Goal: Information Seeking & Learning: Find specific fact

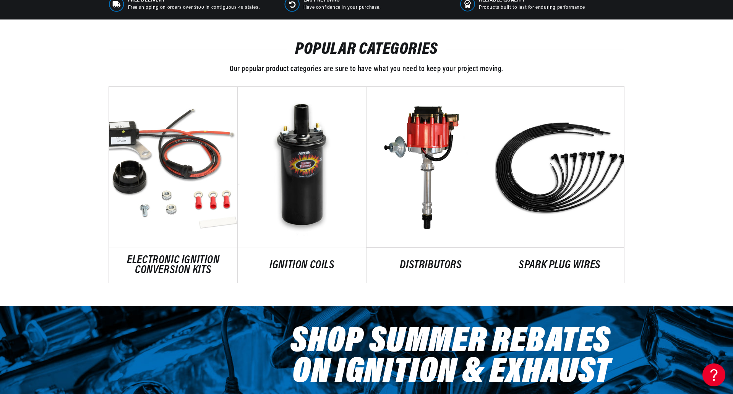
scroll to position [0, 478]
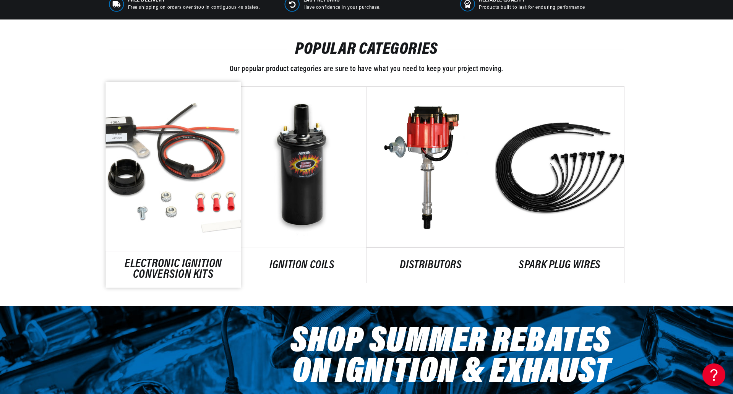
click at [205, 268] on link "ELECTRONIC IGNITION CONVERSION KITS" at bounding box center [173, 270] width 135 height 21
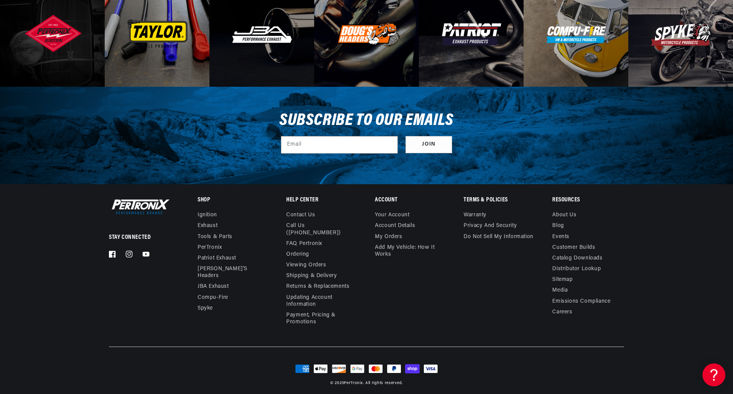
scroll to position [0, 0]
click at [300, 212] on link "Contact us" at bounding box center [300, 216] width 29 height 9
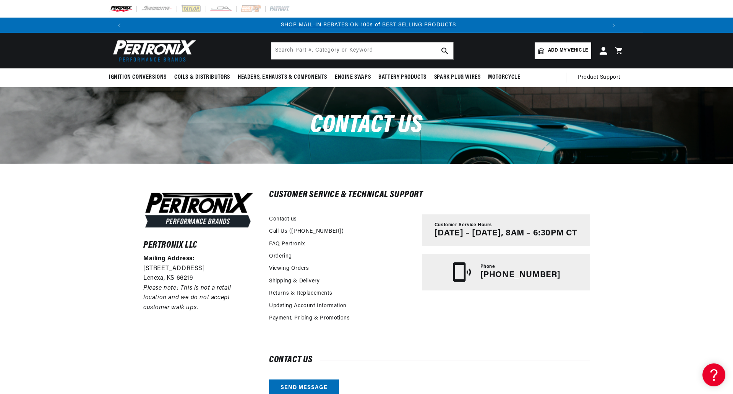
scroll to position [0, 955]
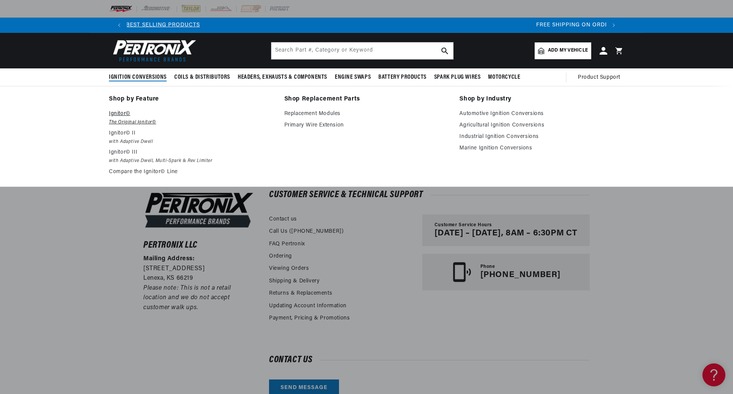
click at [120, 123] on em "The Original Ignitor©" at bounding box center [191, 123] width 165 height 8
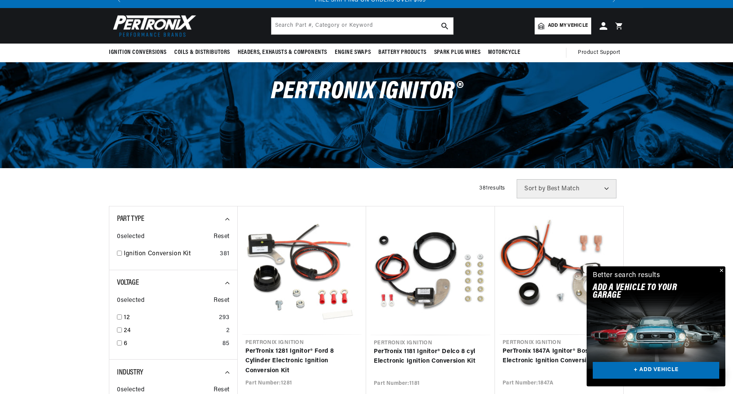
scroll to position [38, 0]
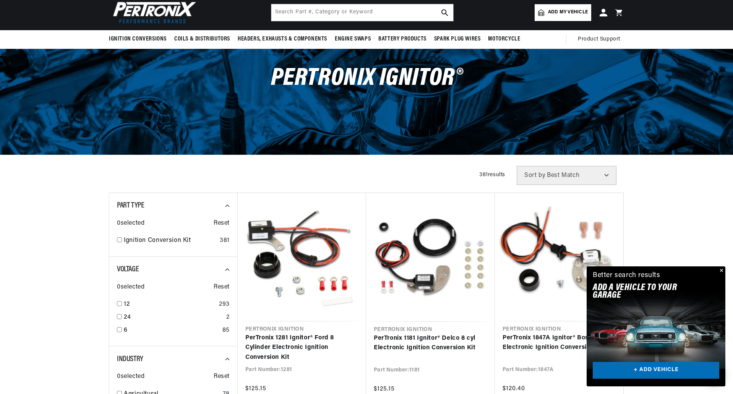
click at [724, 270] on button "Close" at bounding box center [721, 271] width 9 height 9
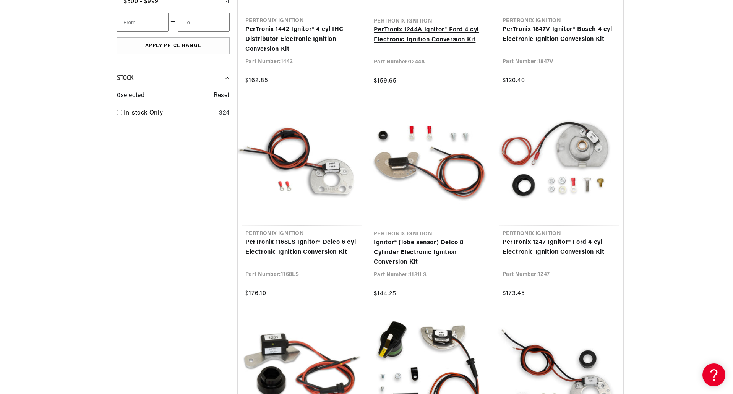
scroll to position [574, 0]
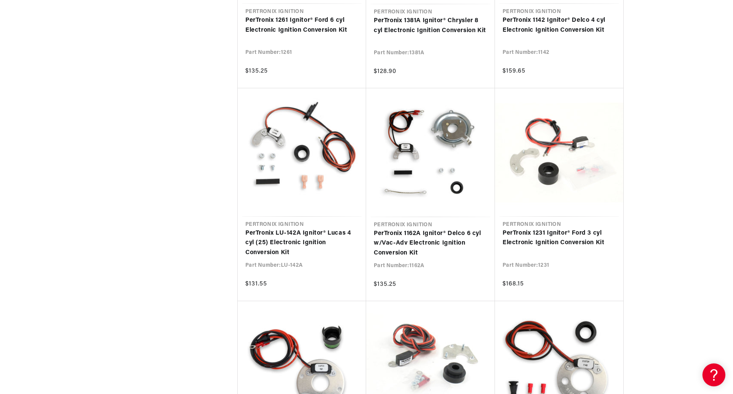
scroll to position [0, 39]
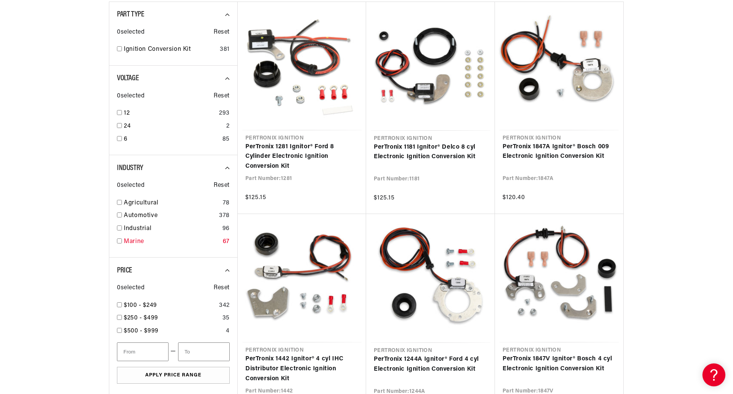
click at [133, 241] on link "Marine" at bounding box center [172, 242] width 96 height 10
checkbox input "true"
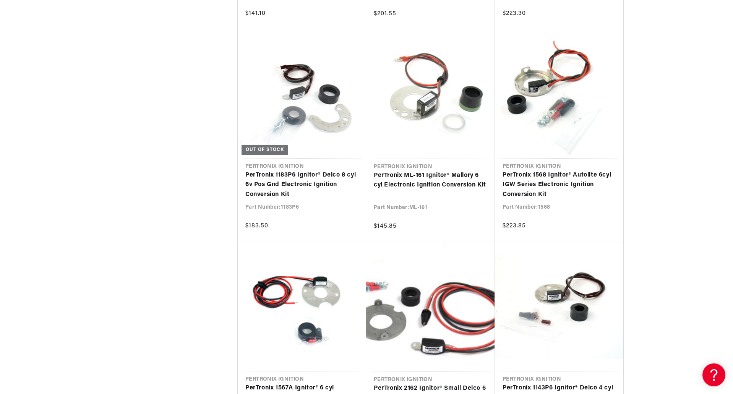
scroll to position [1945, 0]
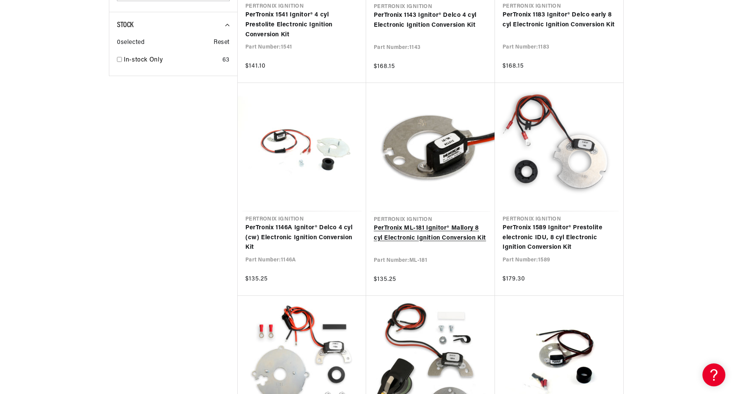
click at [406, 230] on link "PerTronix ML-181 Ignitor® Mallory 8 cyl Electronic Ignition Conversion Kit" at bounding box center [431, 234] width 114 height 20
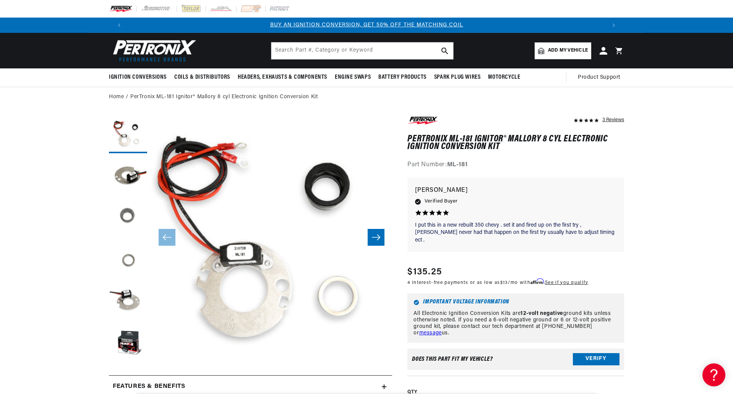
click at [123, 218] on button "Load image 3 in gallery view" at bounding box center [128, 218] width 38 height 38
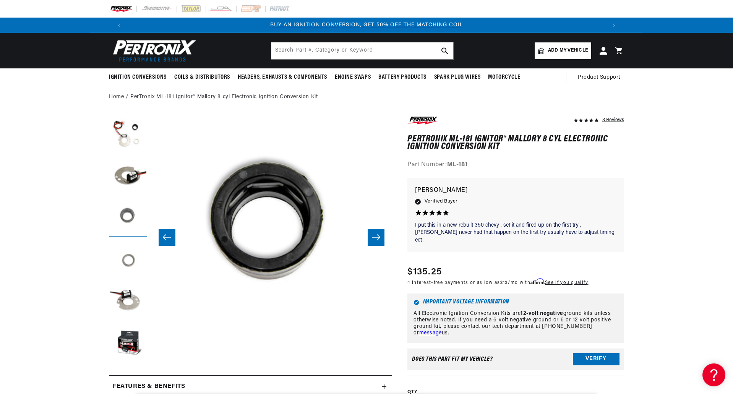
scroll to position [0, 483]
click at [125, 260] on button "Load image 4 in gallery view" at bounding box center [128, 260] width 38 height 38
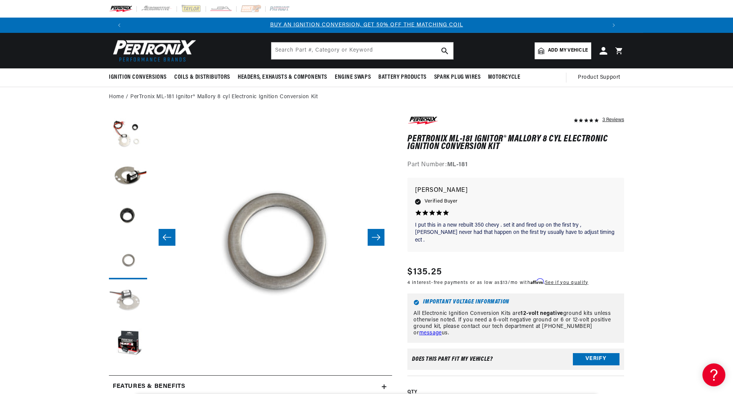
click at [132, 298] on button "Load image 5 in gallery view" at bounding box center [128, 302] width 38 height 38
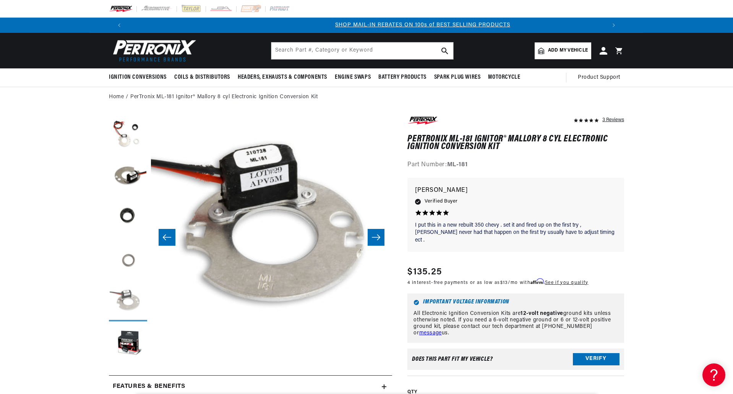
scroll to position [0, 478]
click at [127, 339] on button "Load image 6 in gallery view" at bounding box center [128, 344] width 38 height 38
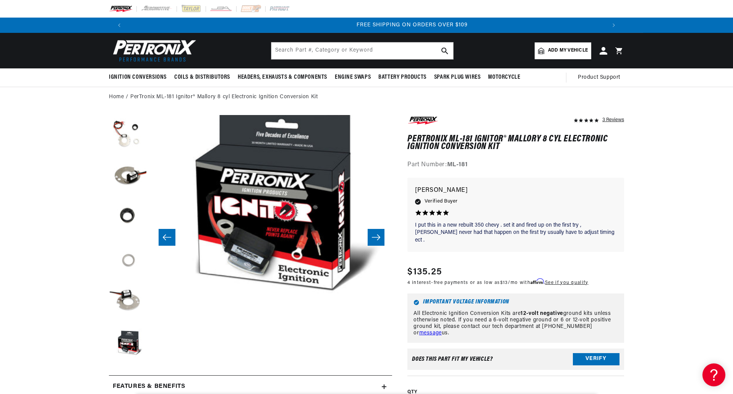
scroll to position [0, 955]
click at [127, 128] on button "Load image 1 in gallery view" at bounding box center [128, 134] width 38 height 38
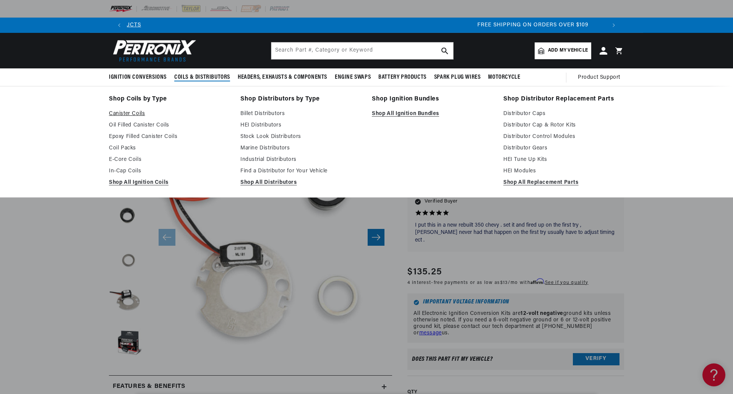
click at [128, 113] on link "Canister Coils" at bounding box center [169, 113] width 121 height 9
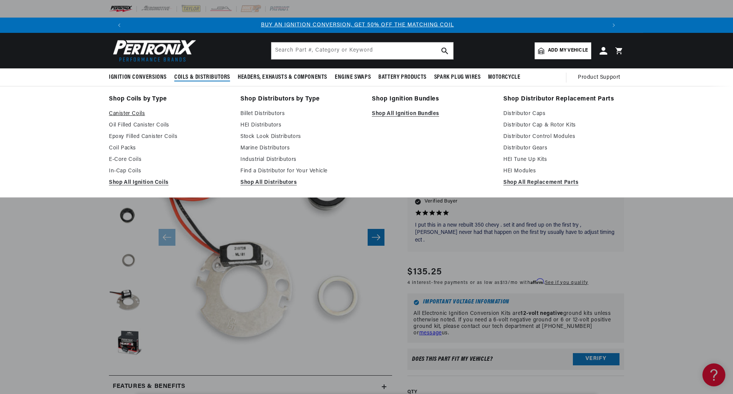
scroll to position [0, 0]
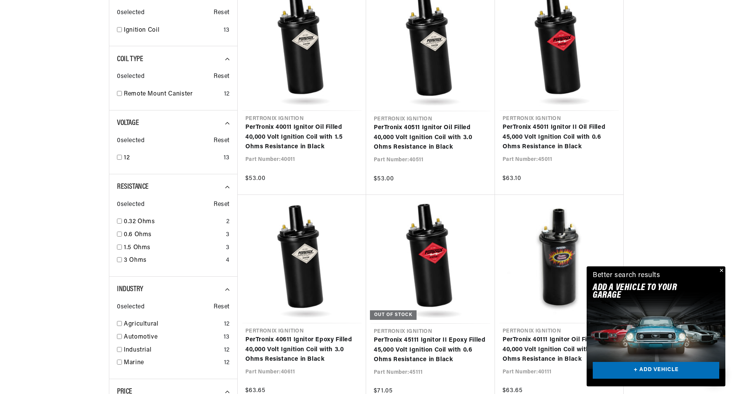
scroll to position [344, 0]
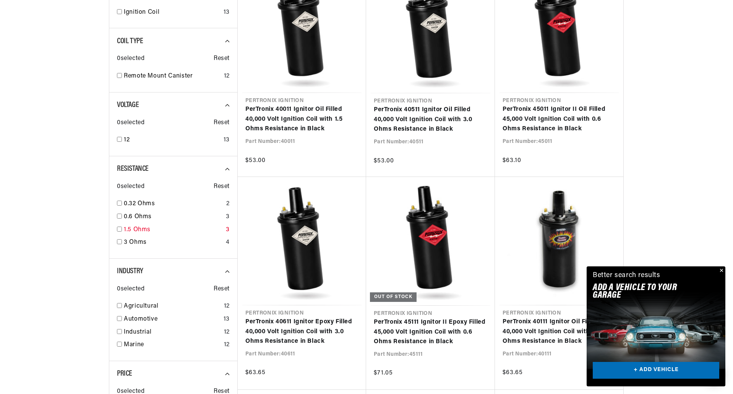
click at [119, 229] on input "checkbox" at bounding box center [119, 229] width 5 height 5
checkbox input "true"
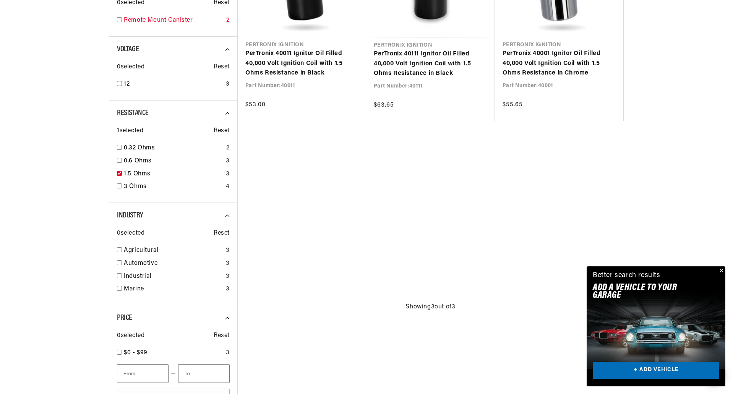
scroll to position [497, 0]
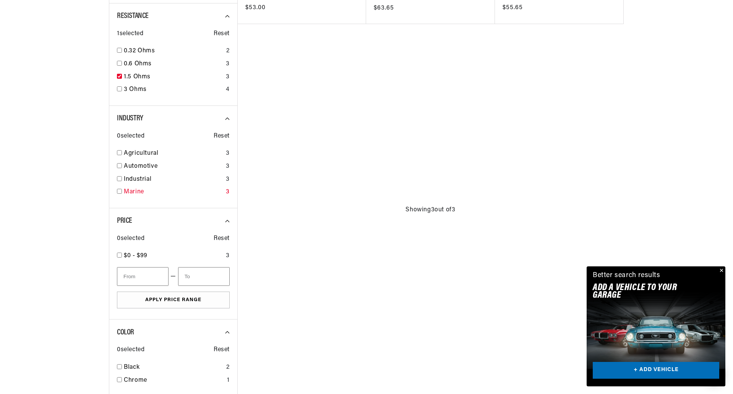
click at [120, 192] on input "checkbox" at bounding box center [119, 191] width 5 height 5
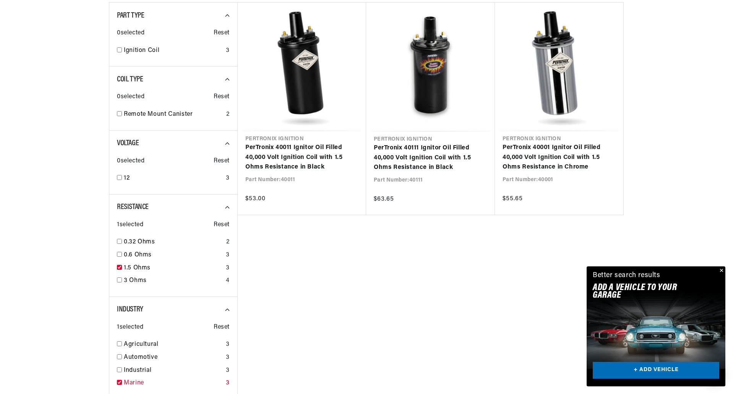
click at [119, 382] on input "checkbox" at bounding box center [119, 382] width 5 height 5
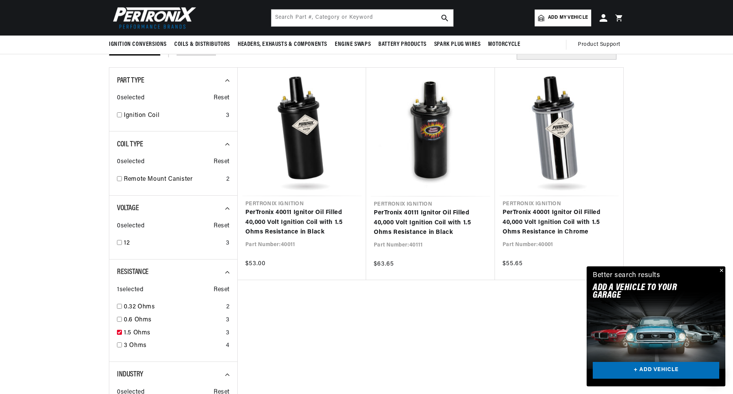
scroll to position [229, 0]
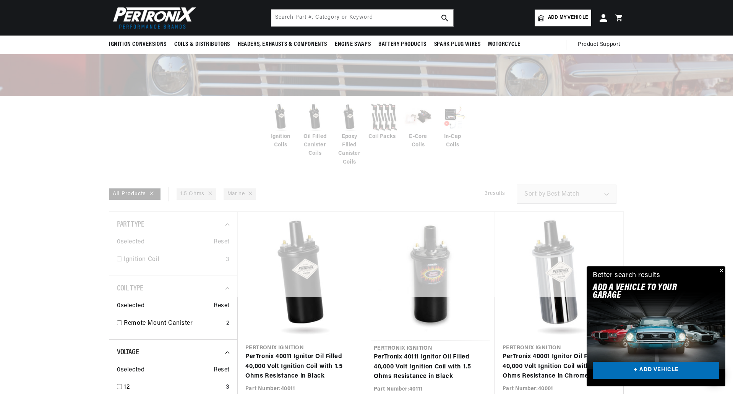
scroll to position [76, 0]
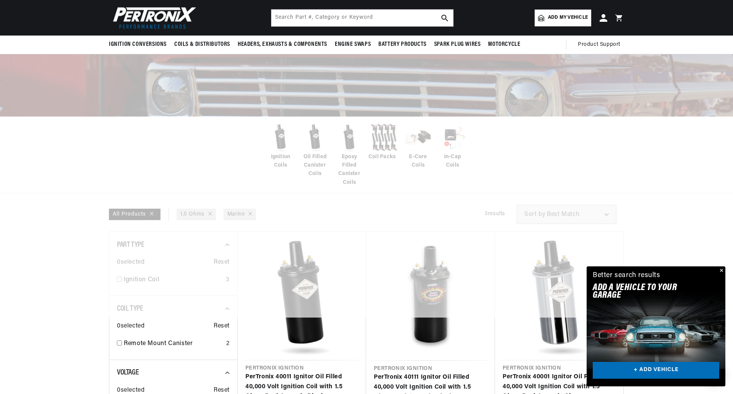
click at [252, 215] on div at bounding box center [366, 121] width 733 height 394
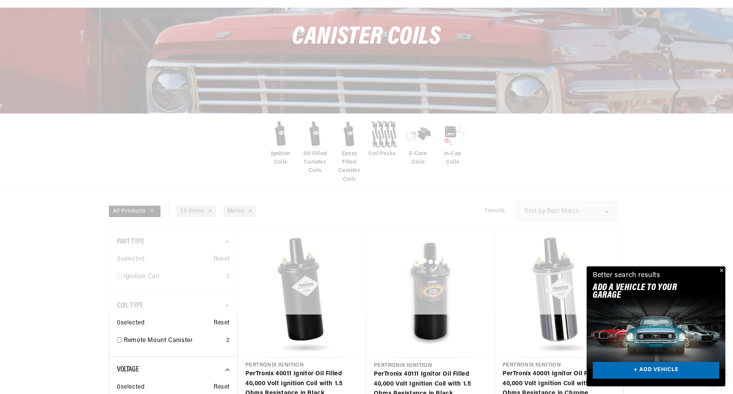
checkbox input "false"
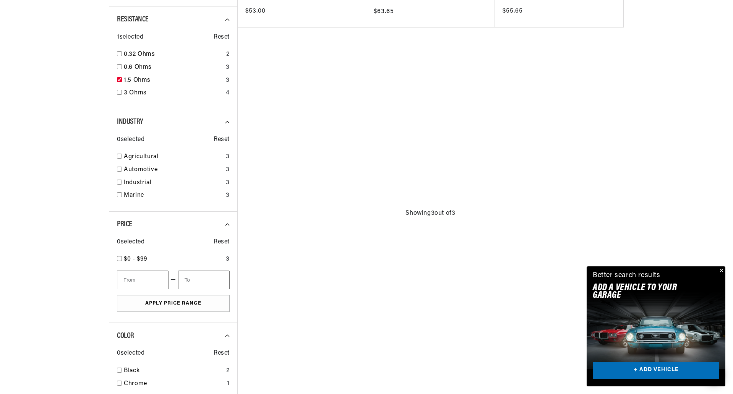
scroll to position [497, 0]
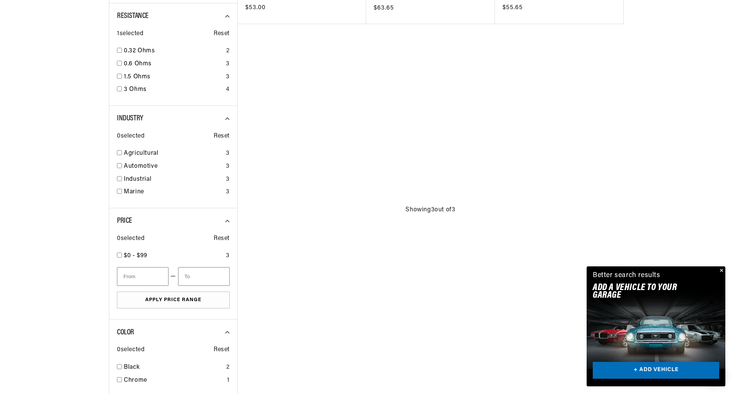
checkbox input "false"
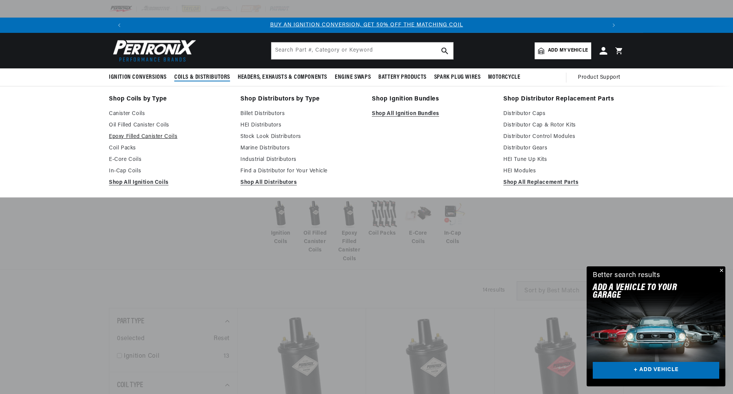
click at [127, 135] on link "Epoxy Filled Canister Coils" at bounding box center [169, 136] width 121 height 9
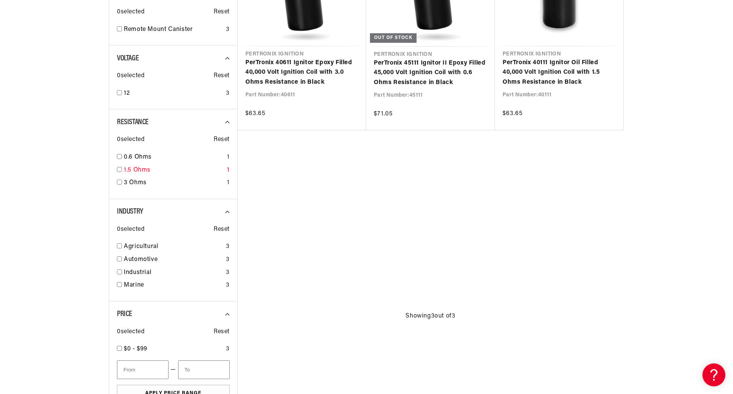
click at [119, 170] on input "checkbox" at bounding box center [119, 169] width 5 height 5
checkbox input "true"
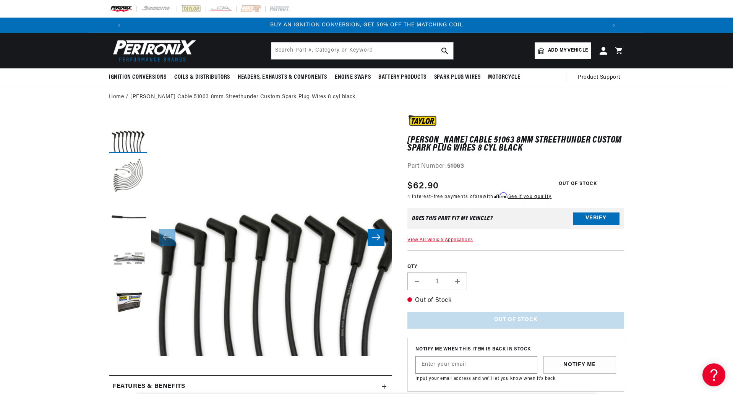
click at [131, 173] on button "Load image 2 in gallery view" at bounding box center [128, 176] width 38 height 38
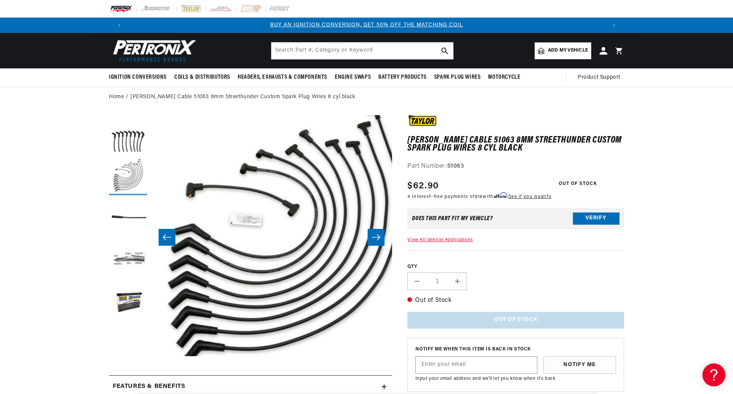
scroll to position [0, 241]
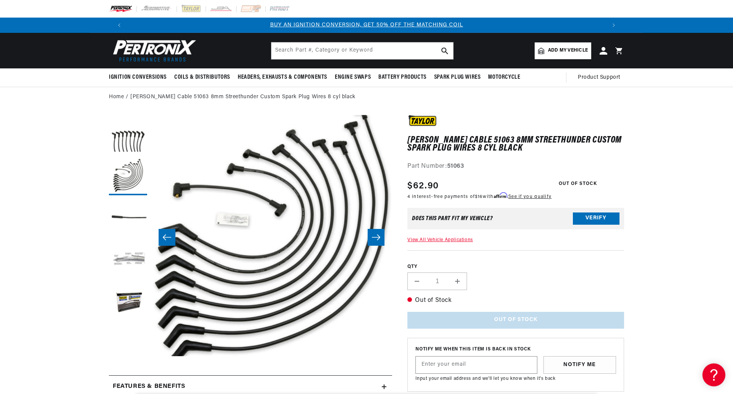
click at [128, 256] on button "Load image 4 in gallery view" at bounding box center [128, 260] width 38 height 38
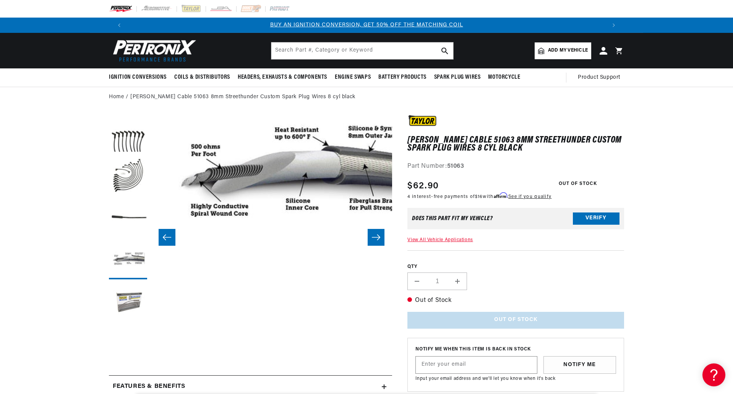
scroll to position [0, 724]
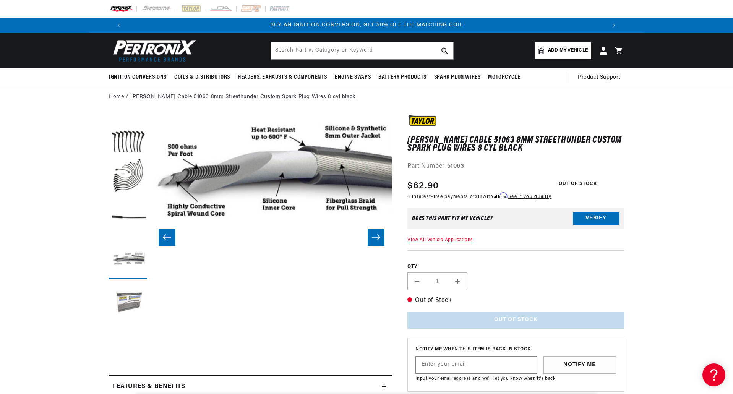
click at [125, 306] on button "Load image 5 in gallery view" at bounding box center [128, 302] width 38 height 38
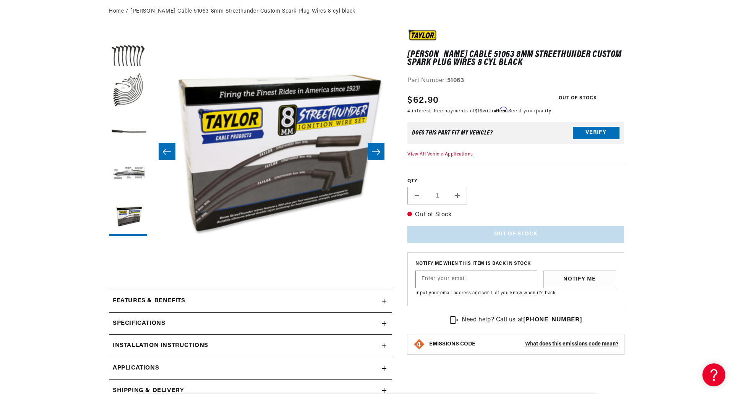
scroll to position [191, 0]
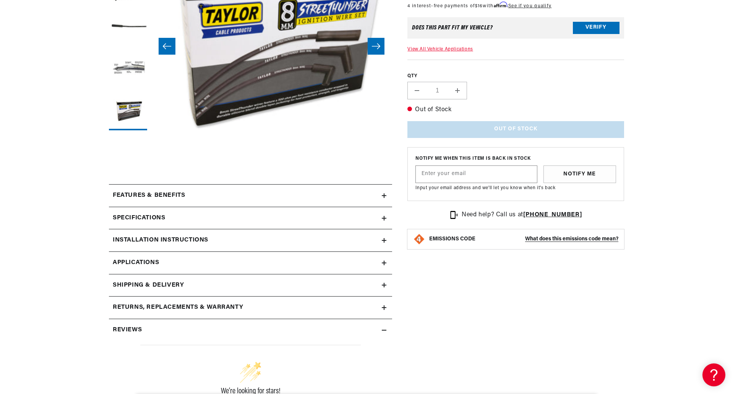
click at [375, 216] on div "Specifications" at bounding box center [245, 218] width 273 height 10
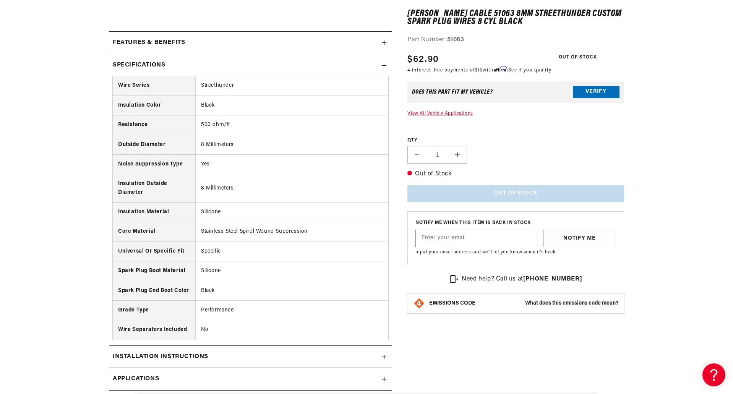
scroll to position [0, 0]
click at [386, 63] on icon at bounding box center [384, 65] width 5 height 5
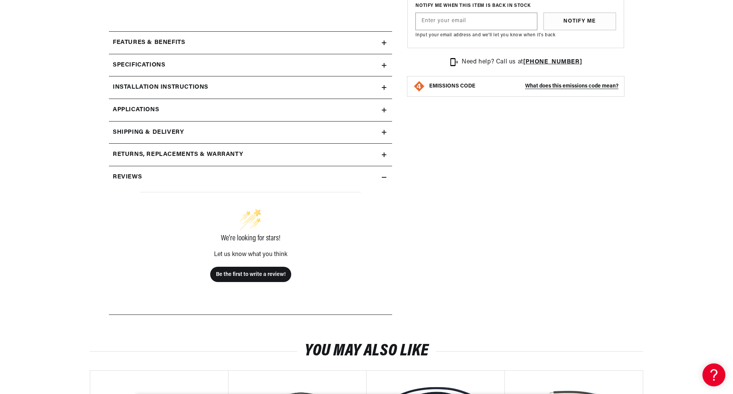
click at [386, 38] on summary "Features & Benefits" at bounding box center [250, 43] width 283 height 22
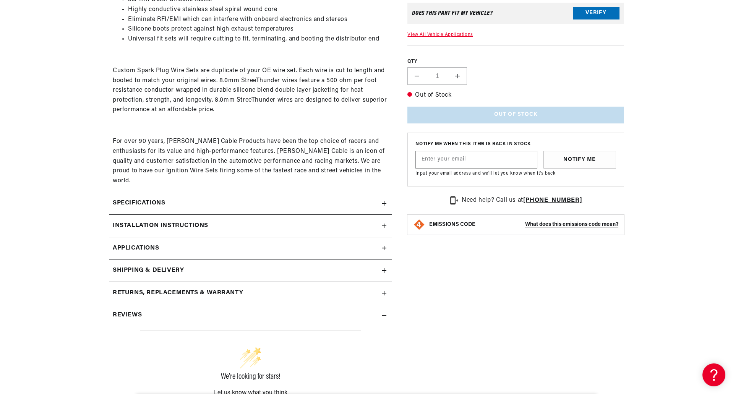
scroll to position [421, 0]
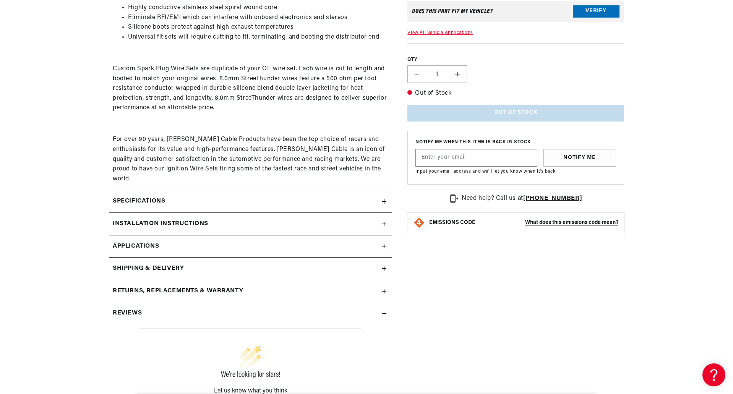
click at [130, 242] on span "Applications" at bounding box center [136, 247] width 46 height 10
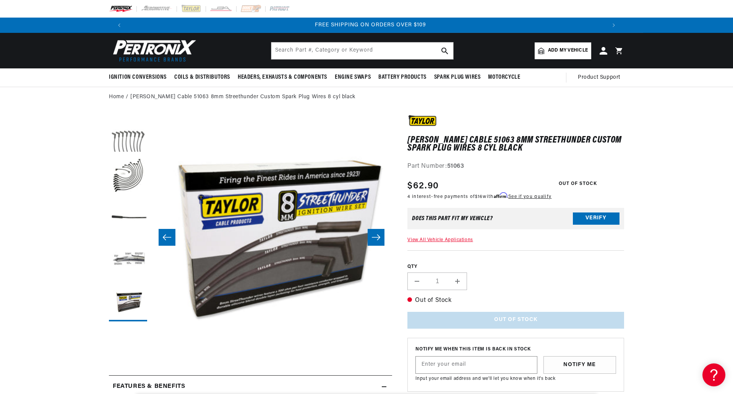
click at [130, 137] on button "Load image 1 in gallery view" at bounding box center [128, 134] width 38 height 38
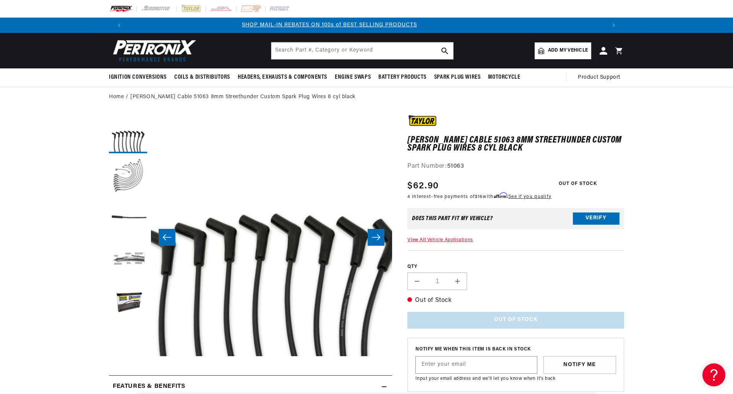
click at [130, 170] on button "Load image 2 in gallery view" at bounding box center [128, 176] width 38 height 38
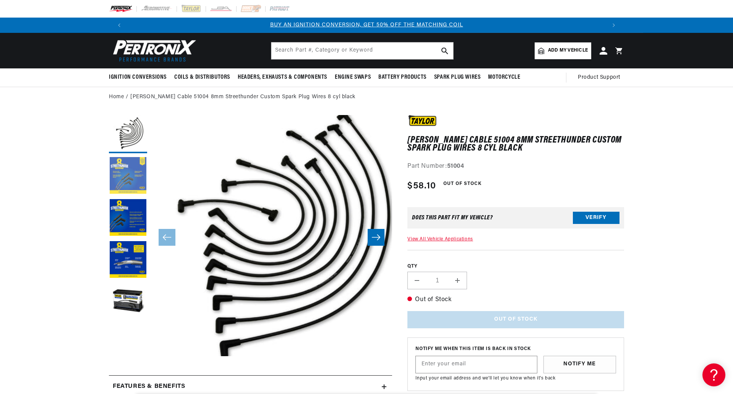
click at [139, 178] on button "Load image 2 in gallery view" at bounding box center [128, 176] width 38 height 38
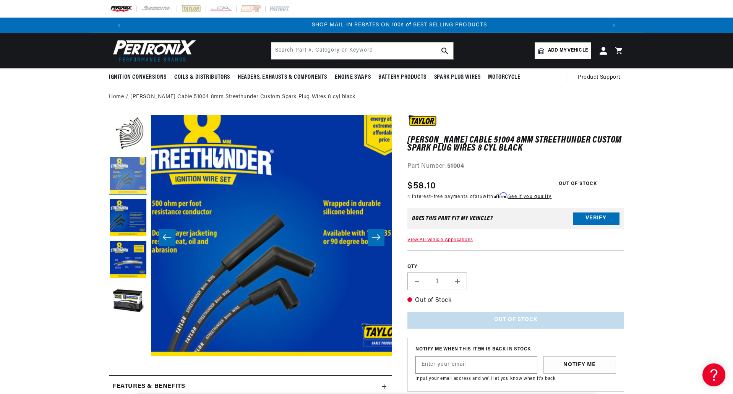
scroll to position [0, 478]
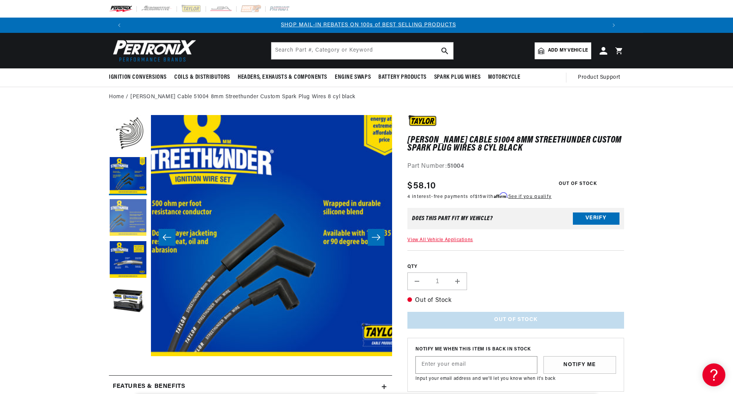
click at [134, 208] on button "Load image 3 in gallery view" at bounding box center [128, 218] width 38 height 38
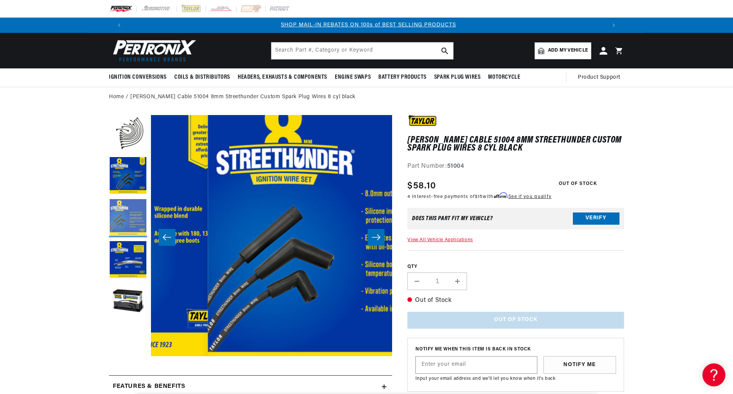
scroll to position [0, 483]
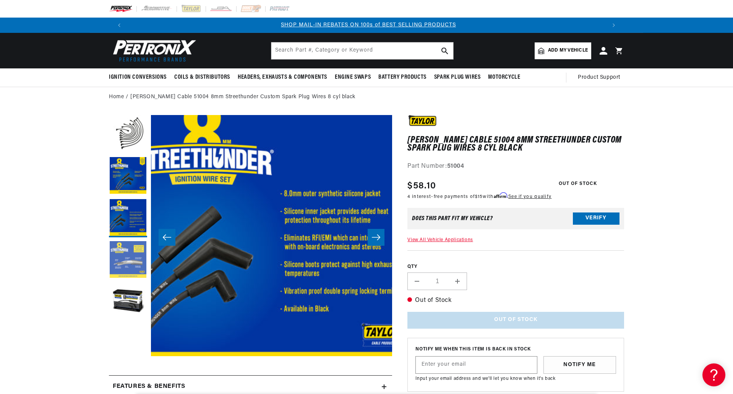
click at [128, 246] on button "Load image 4 in gallery view" at bounding box center [128, 260] width 38 height 38
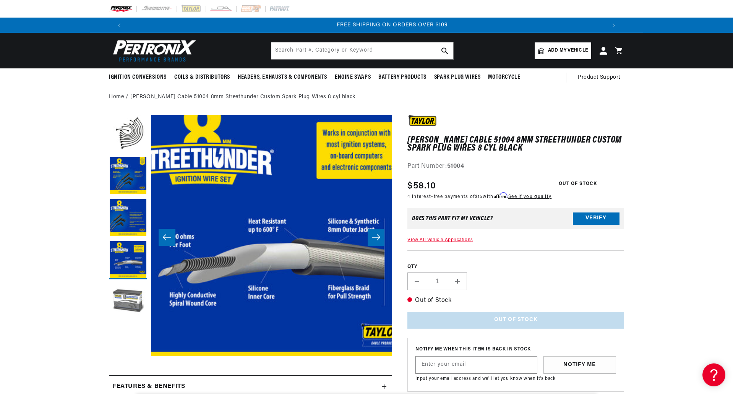
scroll to position [0, 955]
click at [127, 297] on button "Load image 5 in gallery view" at bounding box center [128, 302] width 38 height 38
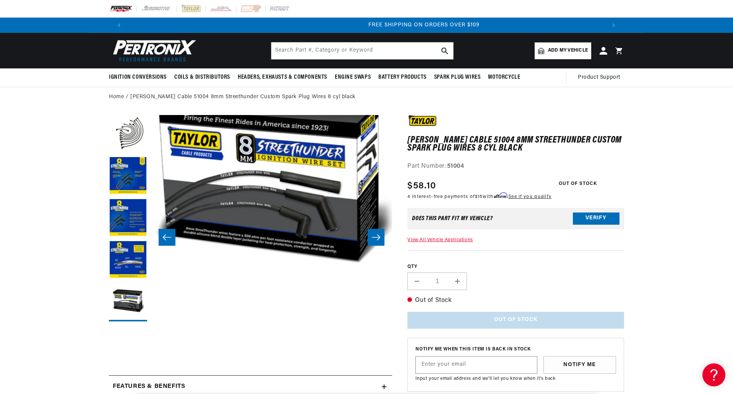
scroll to position [0, 0]
click at [331, 47] on input "text" at bounding box center [363, 50] width 182 height 17
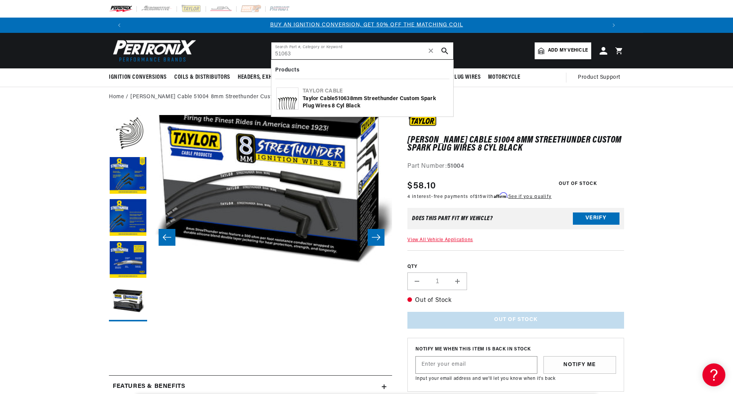
type input "51063"
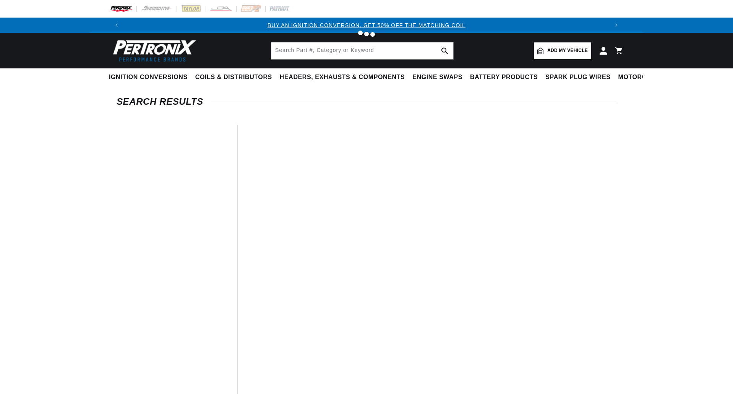
type input "51063"
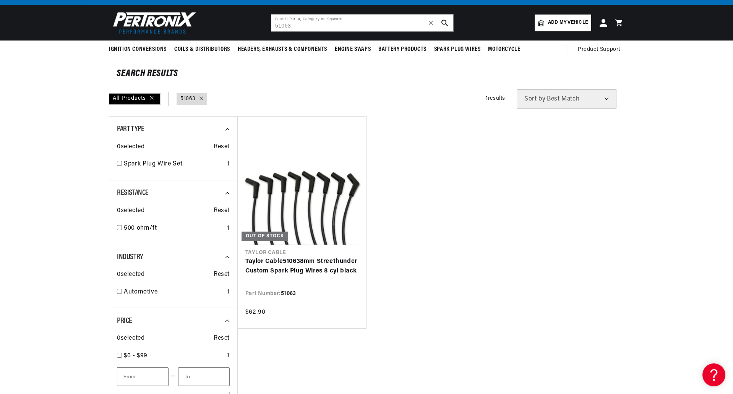
scroll to position [76, 0]
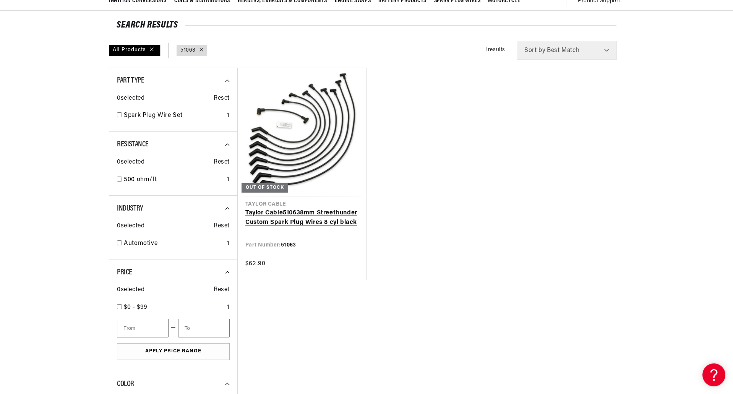
click at [291, 223] on link "[PERSON_NAME] Cable 51063 8mm Streethunder Custom Spark Plug Wires 8 cyl black" at bounding box center [302, 218] width 113 height 20
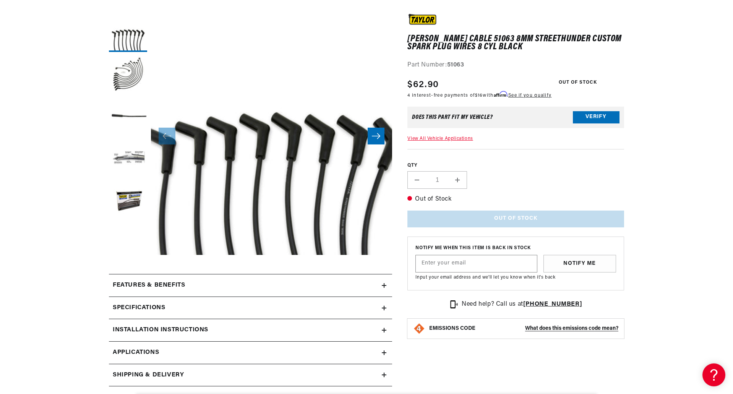
scroll to position [115, 0]
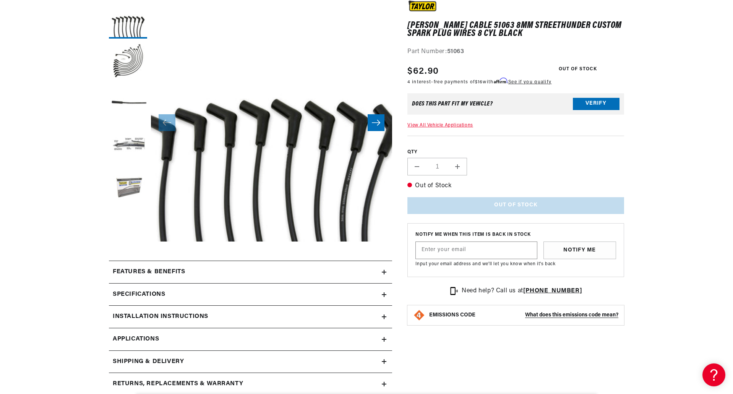
click at [134, 186] on button "Load image 5 in gallery view" at bounding box center [128, 188] width 38 height 38
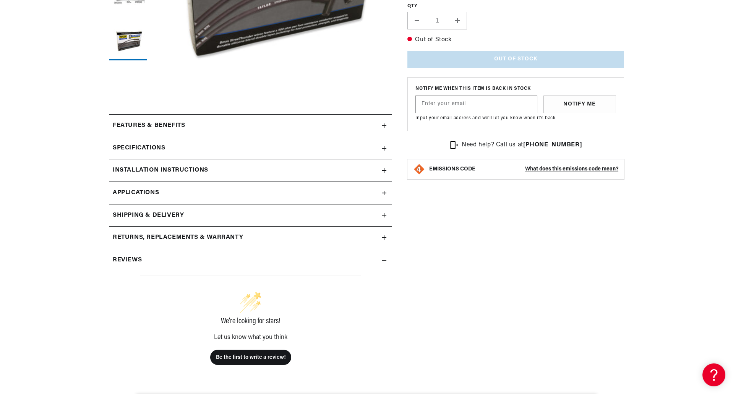
scroll to position [268, 0]
